Goal: Transaction & Acquisition: Purchase product/service

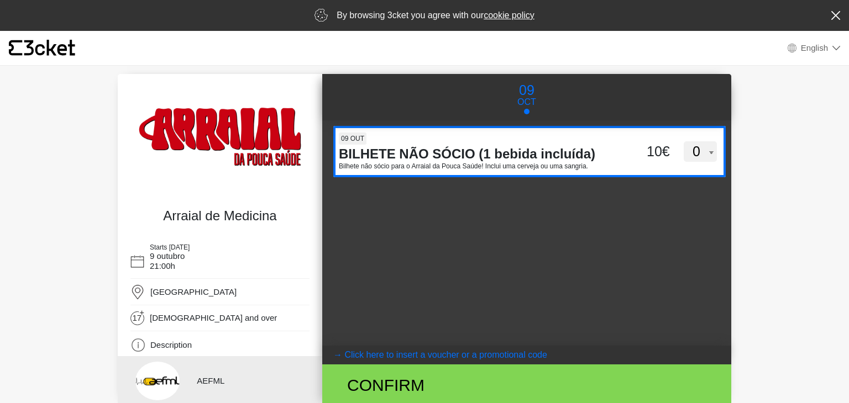
click at [688, 149] on select "0 1 2 3 4 5 6 7 8 9 10 11 12 13 14 15" at bounding box center [700, 151] width 33 height 21
click at [486, 169] on p "Bilhete não sócio para o Arraial da Pouca Saúde! Inclui uma cerveja ou uma sang…" at bounding box center [478, 166] width 278 height 8
click at [486, 143] on input "QStNaFBtNTFNZFpZaW9CckxUV0VPUT09" at bounding box center [424, 134] width 182 height 17
select select "1"
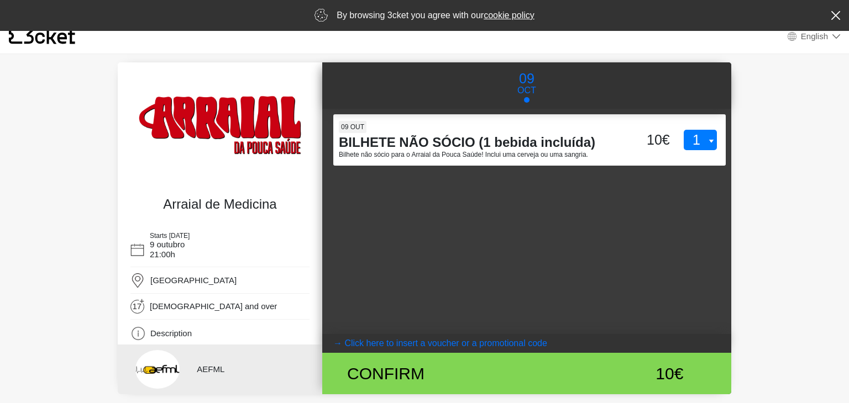
scroll to position [57, 0]
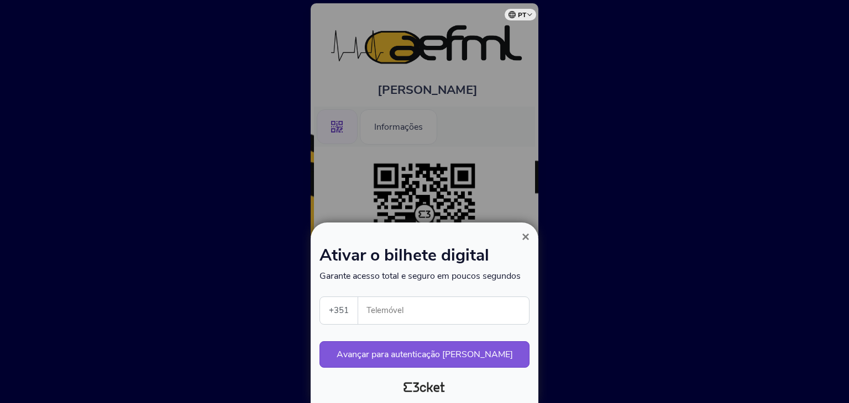
click at [527, 238] on span "×" at bounding box center [526, 236] width 8 height 15
